Goal: Transaction & Acquisition: Purchase product/service

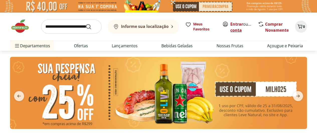
click at [239, 28] on link "Criar conta" at bounding box center [245, 27] width 28 height 12
click at [65, 27] on input "search" at bounding box center [71, 27] width 60 height 14
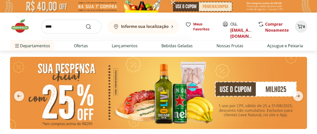
type input "****"
click at [86, 24] on button "Submit Search" at bounding box center [92, 27] width 12 height 6
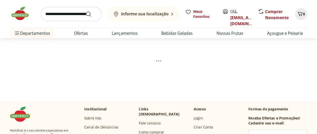
scroll to position [25, 0]
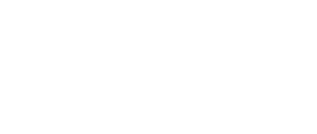
select select "**********"
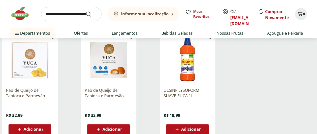
scroll to position [75, 0]
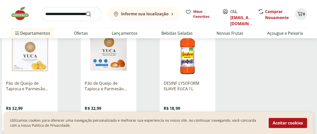
click at [133, 87] on p "Pão de Queijo de Tapioca e Parmesão Recheado Yauca 300g" at bounding box center [109, 85] width 48 height 11
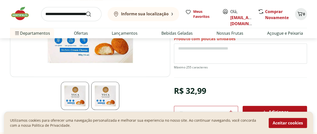
scroll to position [125, 0]
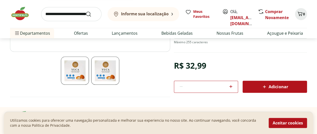
click at [80, 77] on img at bounding box center [75, 70] width 28 height 28
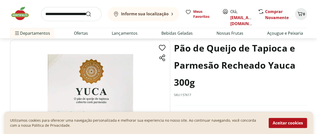
scroll to position [25, 0]
click at [284, 125] on button "Aceitar cookies" at bounding box center [288, 123] width 38 height 10
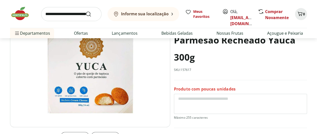
scroll to position [0, 0]
